Goal: Information Seeking & Learning: Learn about a topic

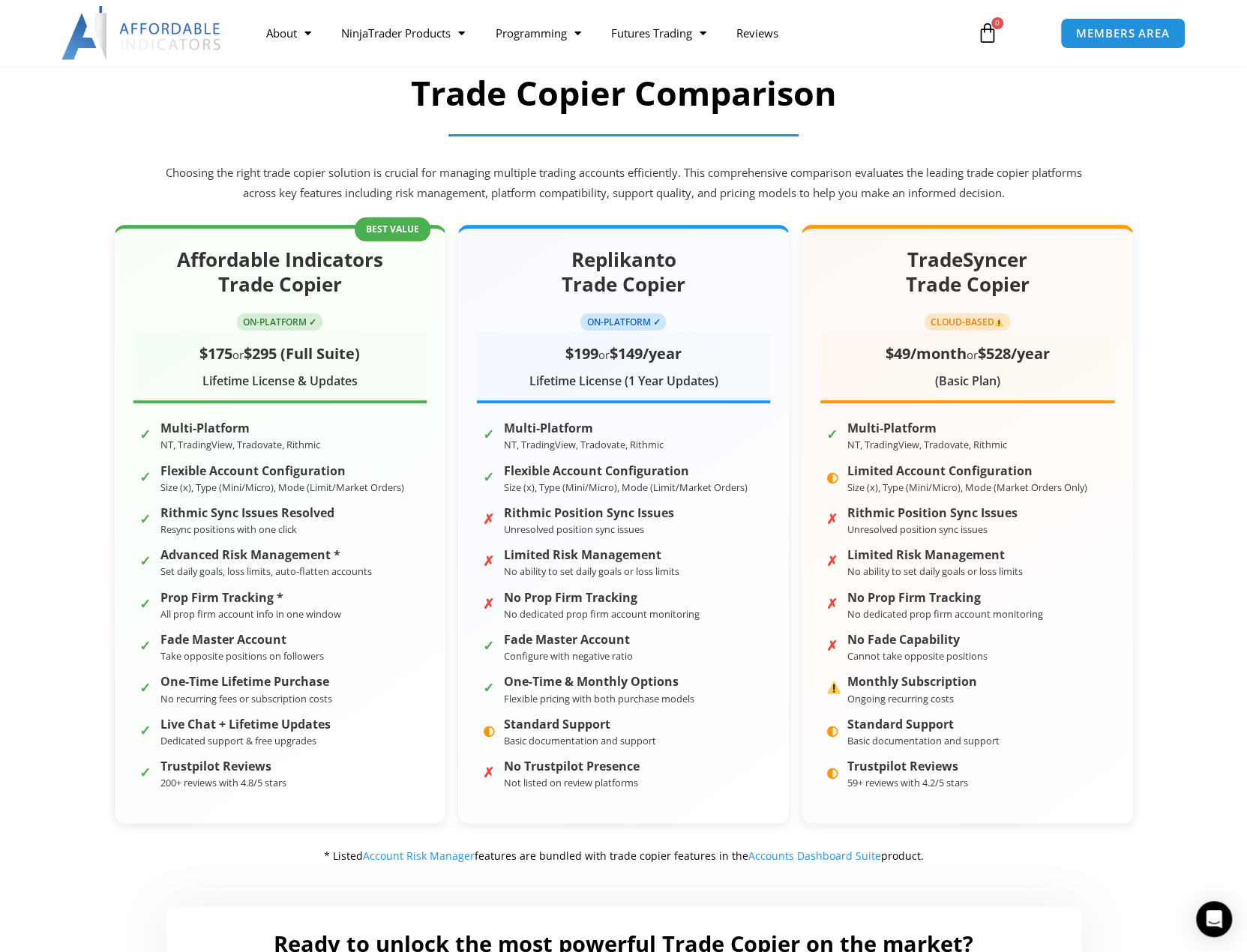
scroll to position [116, 0]
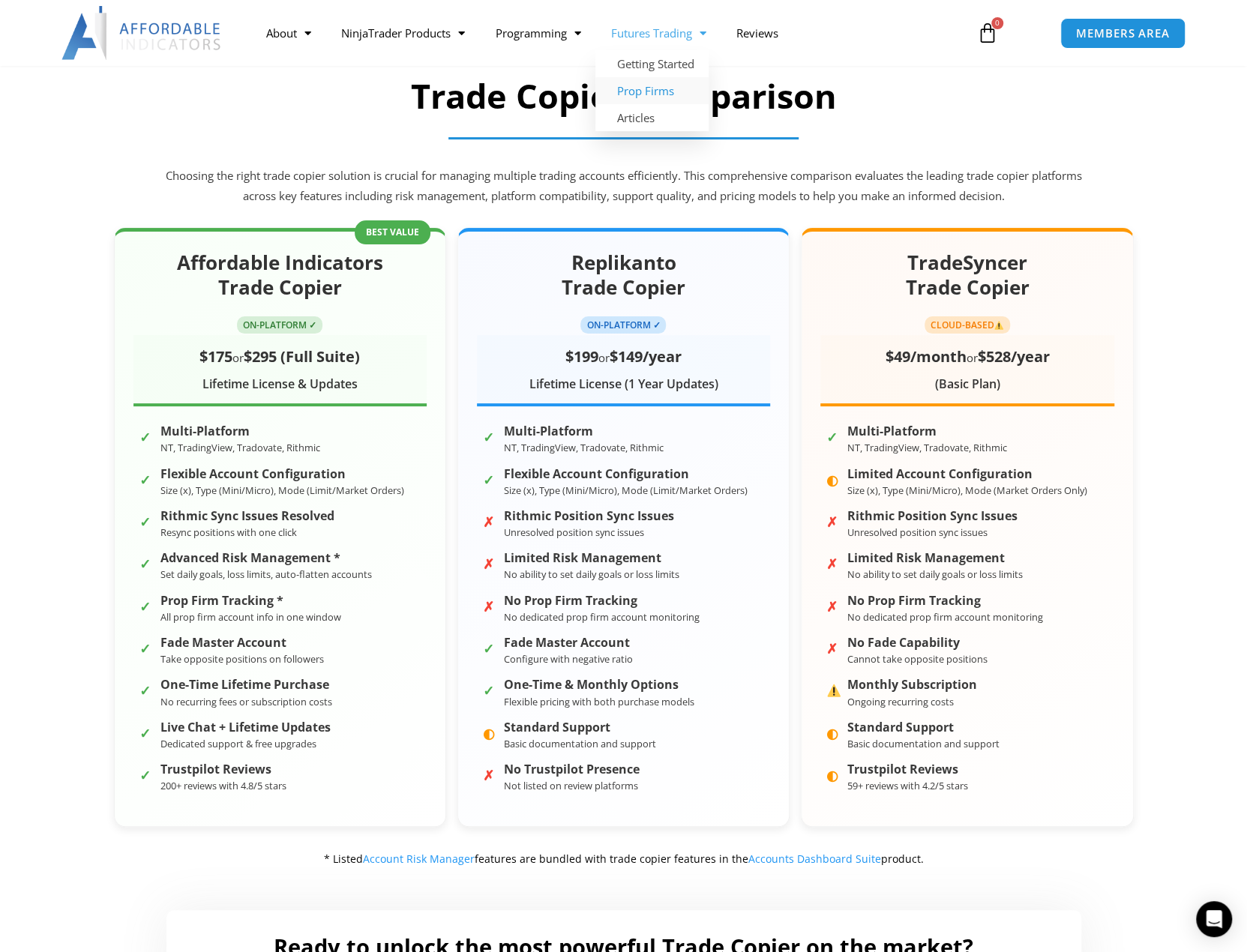
click at [650, 95] on link "Prop Firms" at bounding box center [652, 91] width 113 height 27
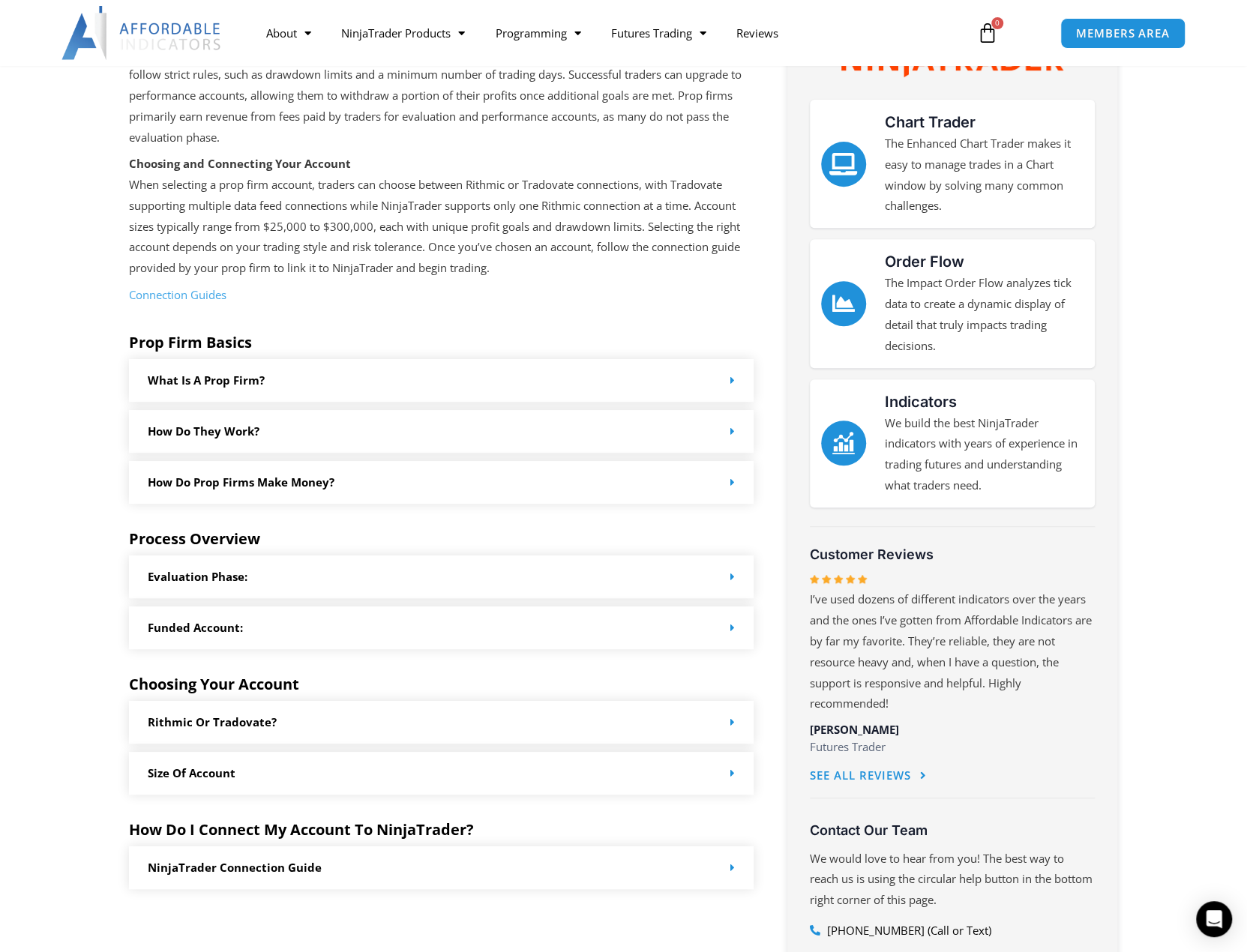
scroll to position [375, 0]
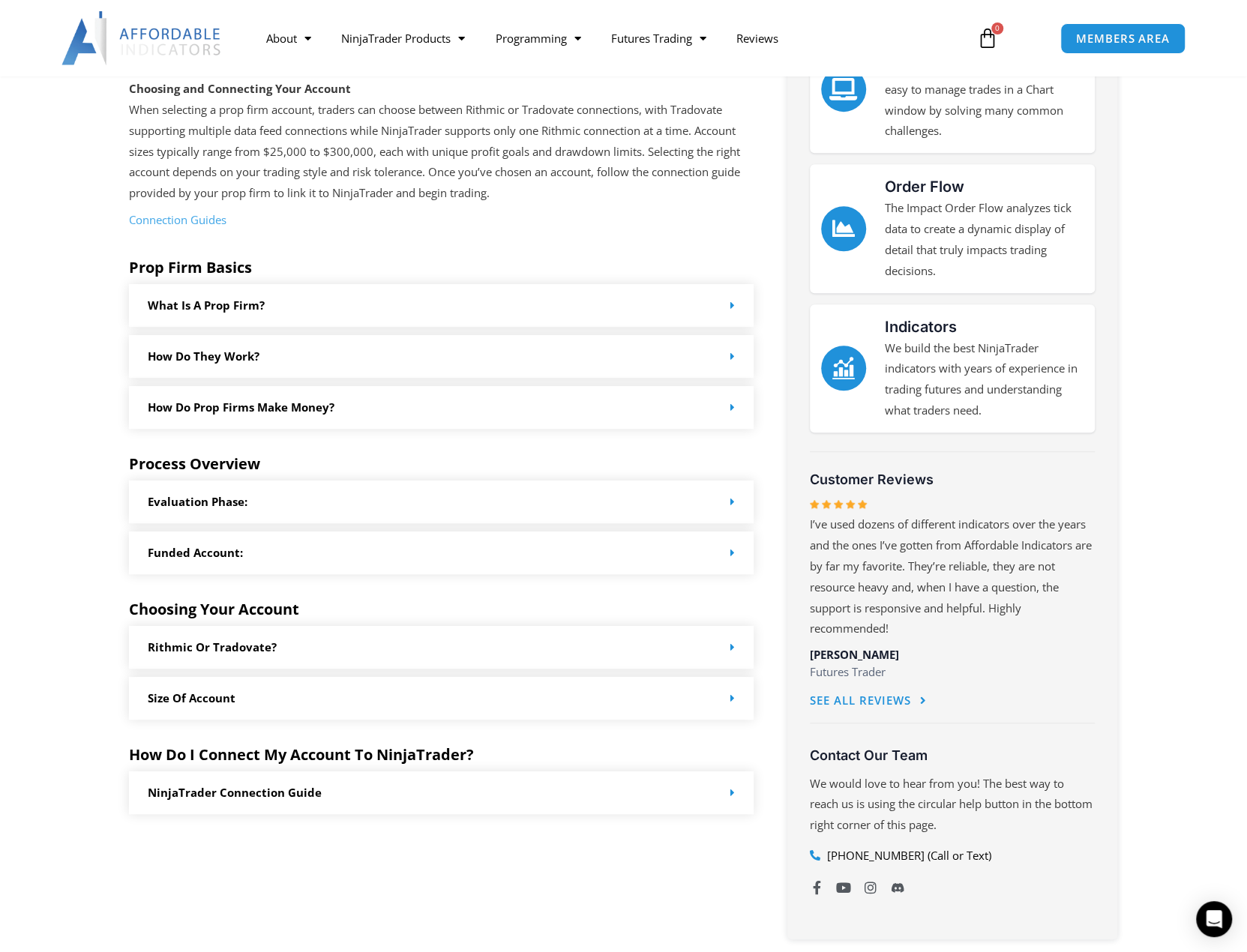
click at [735, 644] on div "Rithmic or Tradovate?" at bounding box center [442, 647] width 626 height 42
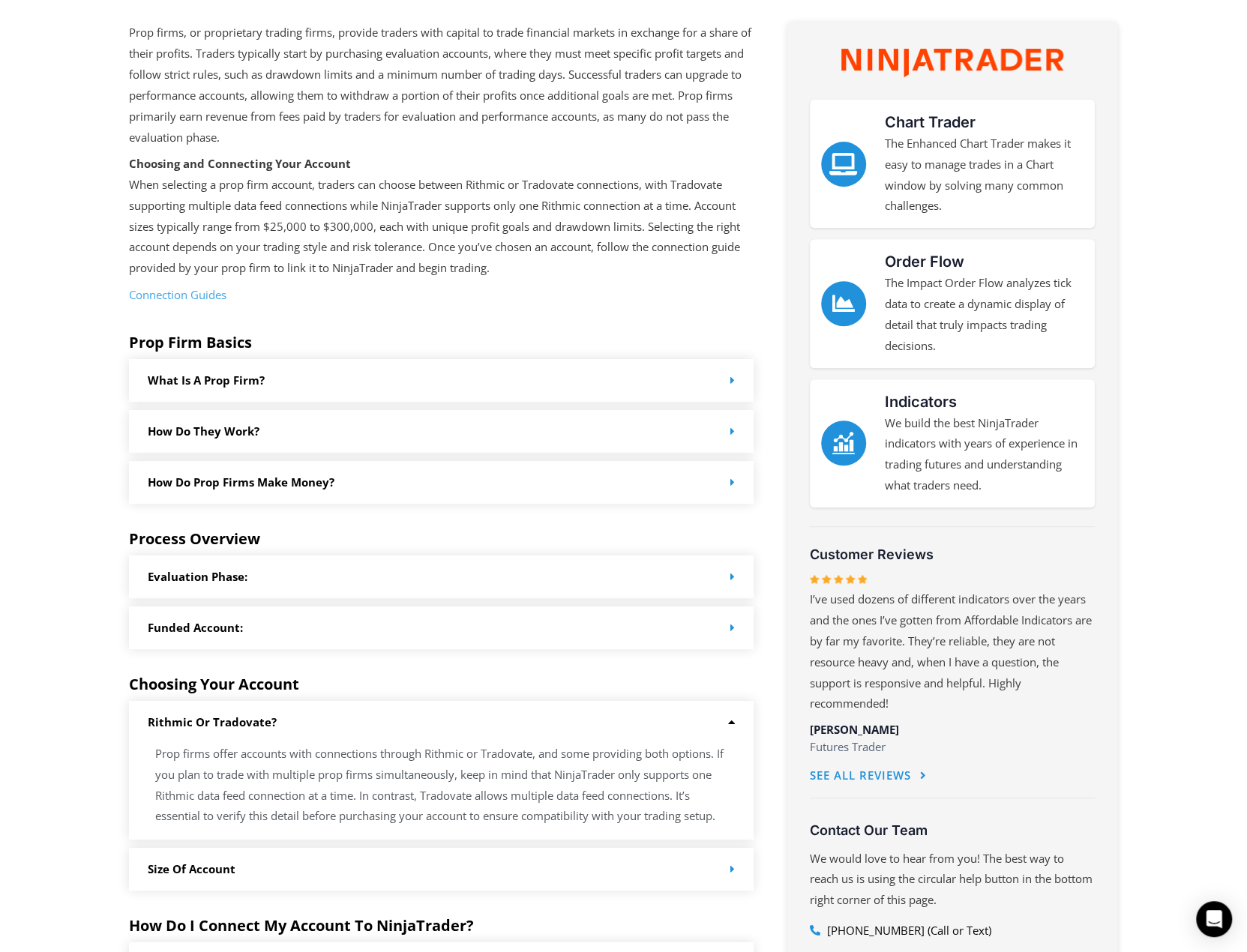
scroll to position [0, 0]
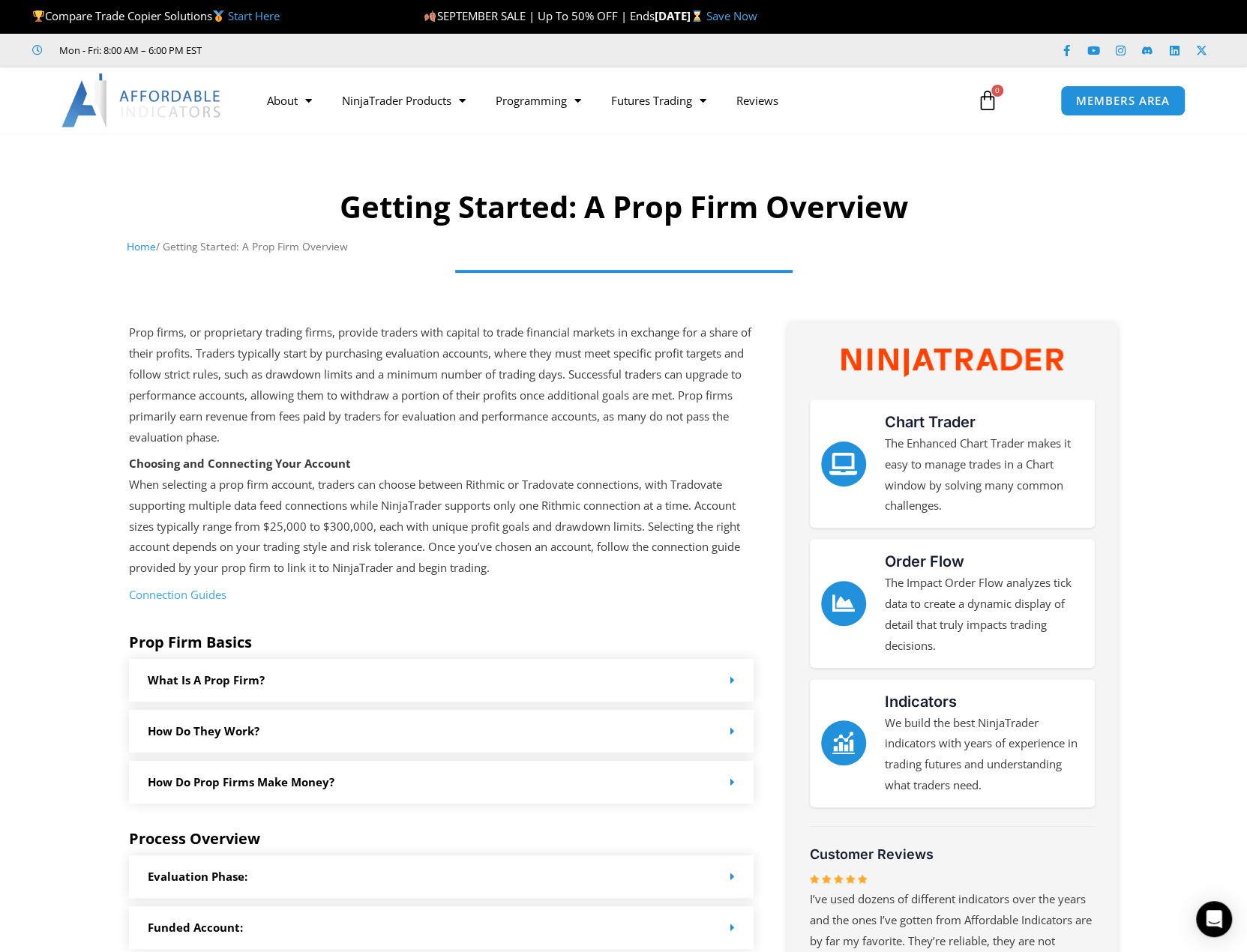
click at [216, 593] on link "Connection Guides" at bounding box center [177, 595] width 97 height 15
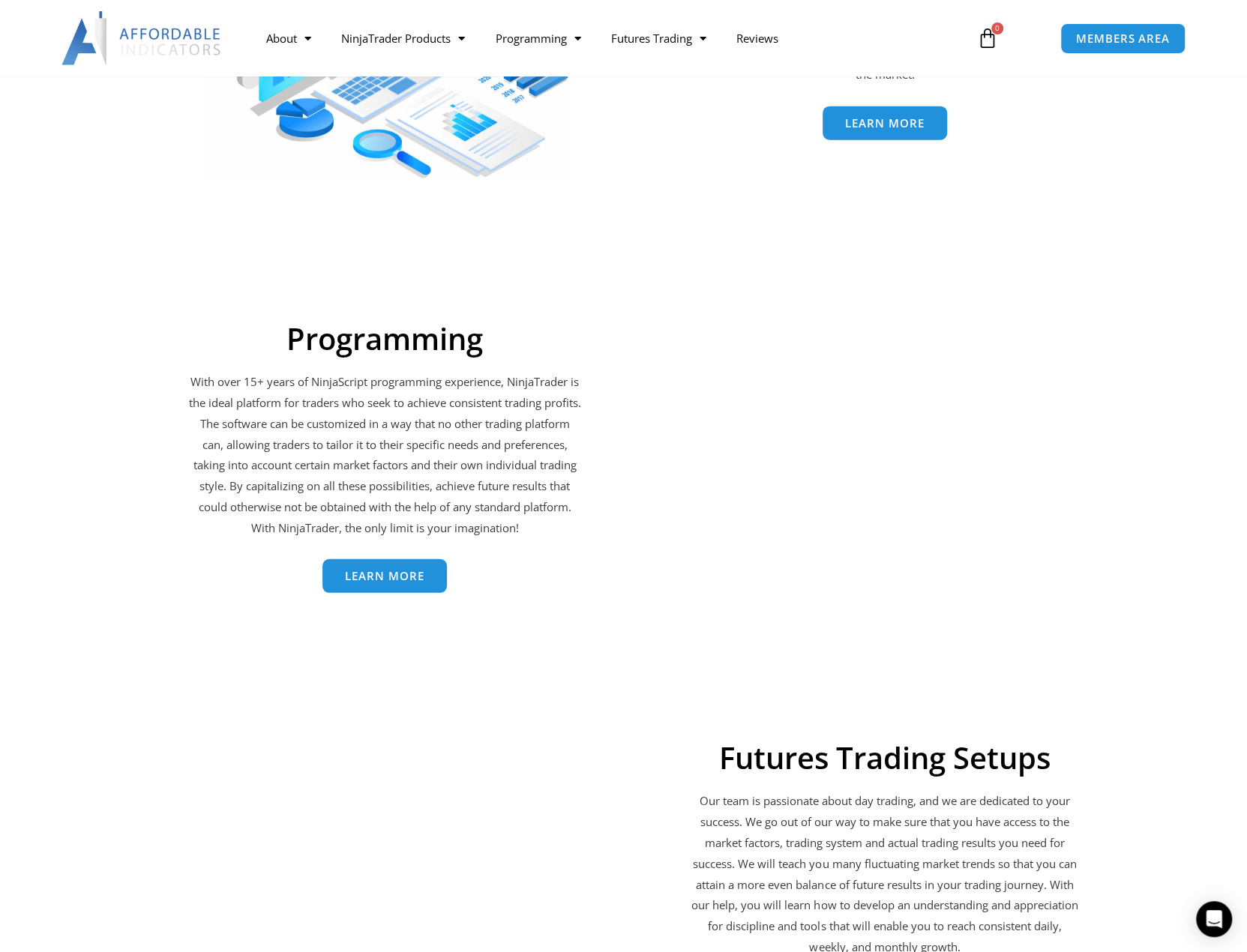
scroll to position [2849, 0]
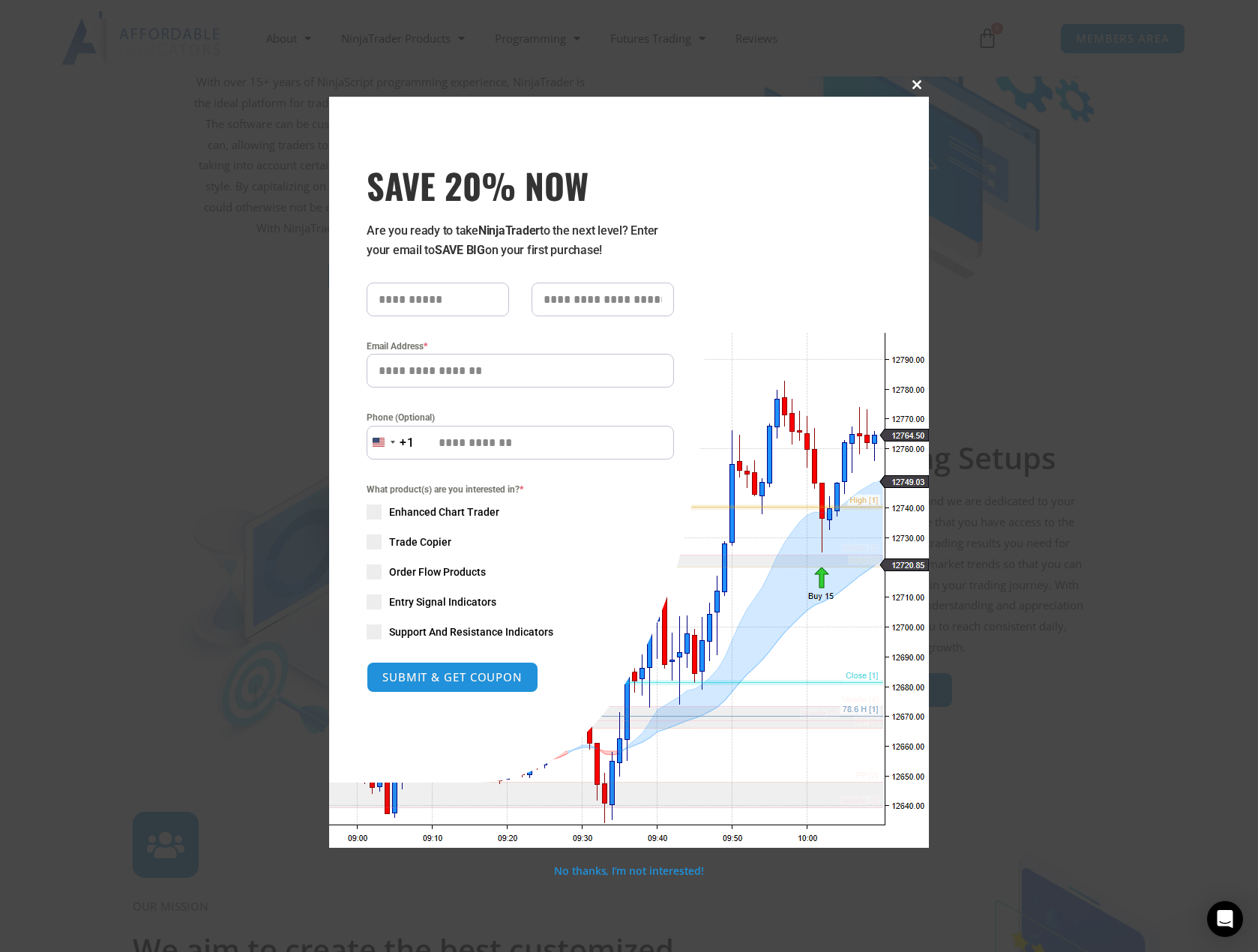
click at [915, 88] on span "SAVE 20% NOW popup" at bounding box center [916, 84] width 24 height 9
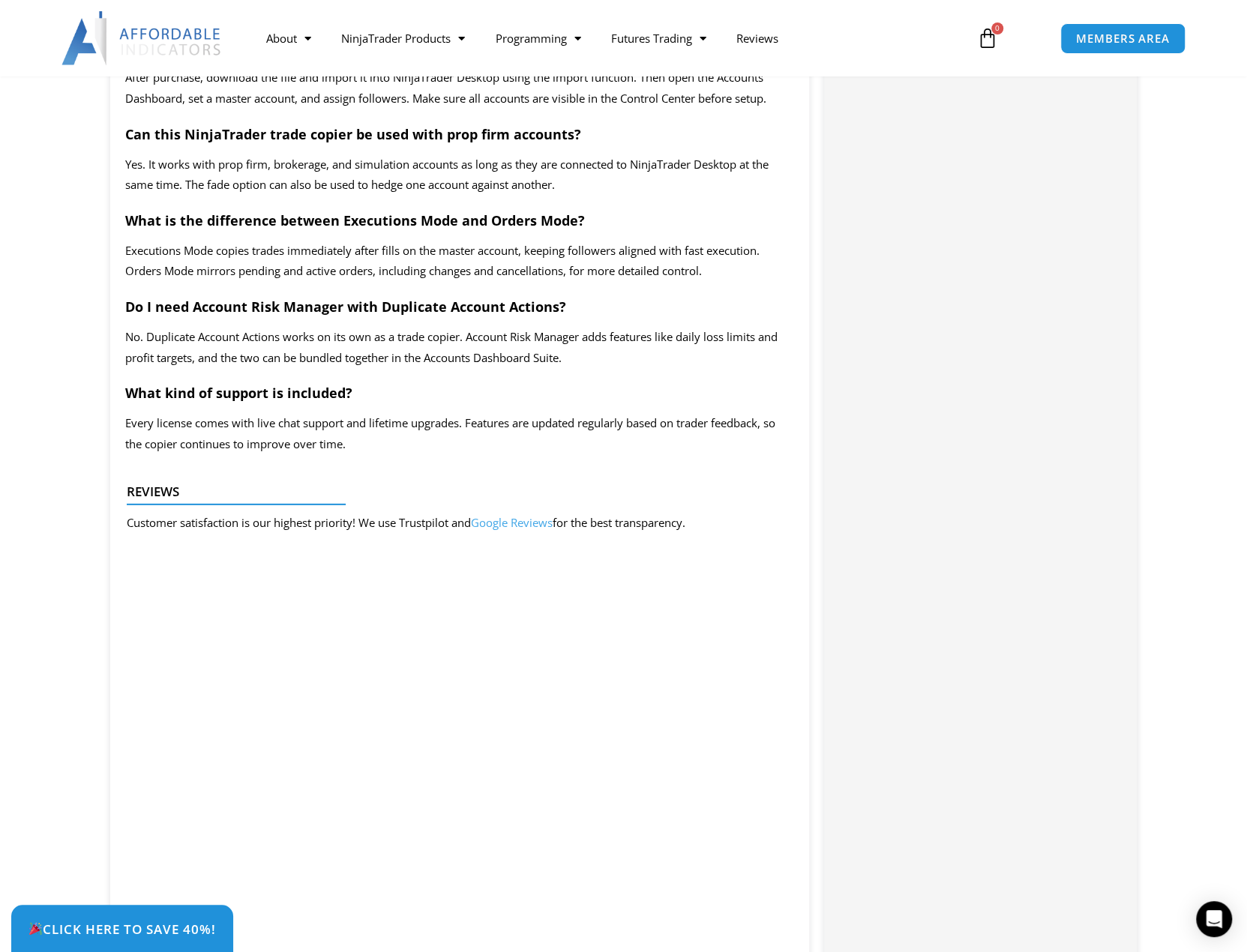
scroll to position [2774, 0]
